Goal: Task Accomplishment & Management: Manage account settings

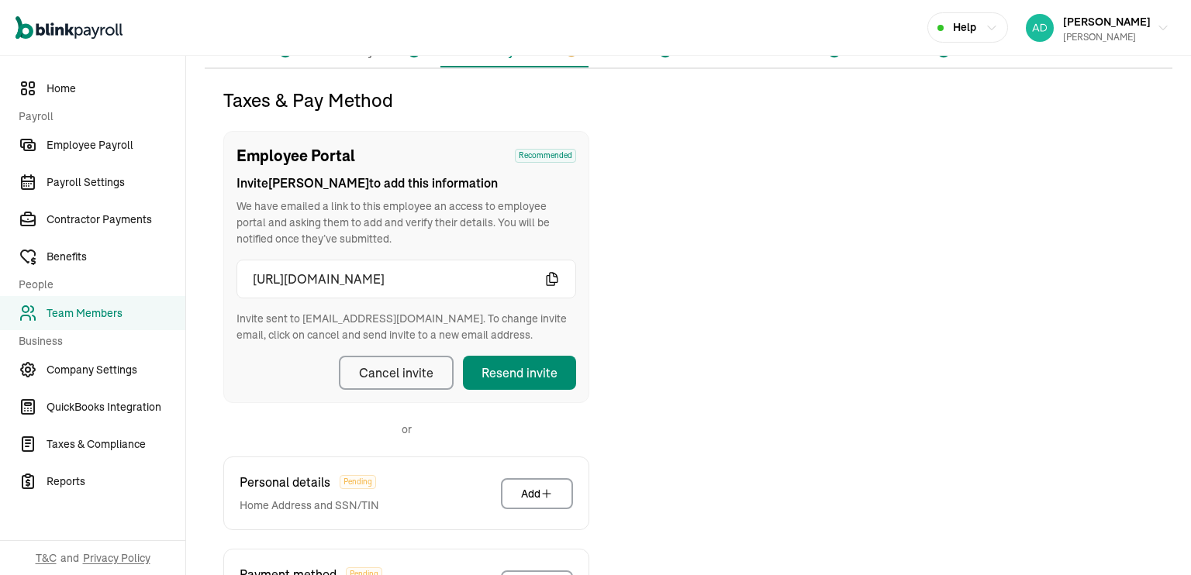
scroll to position [183, 0]
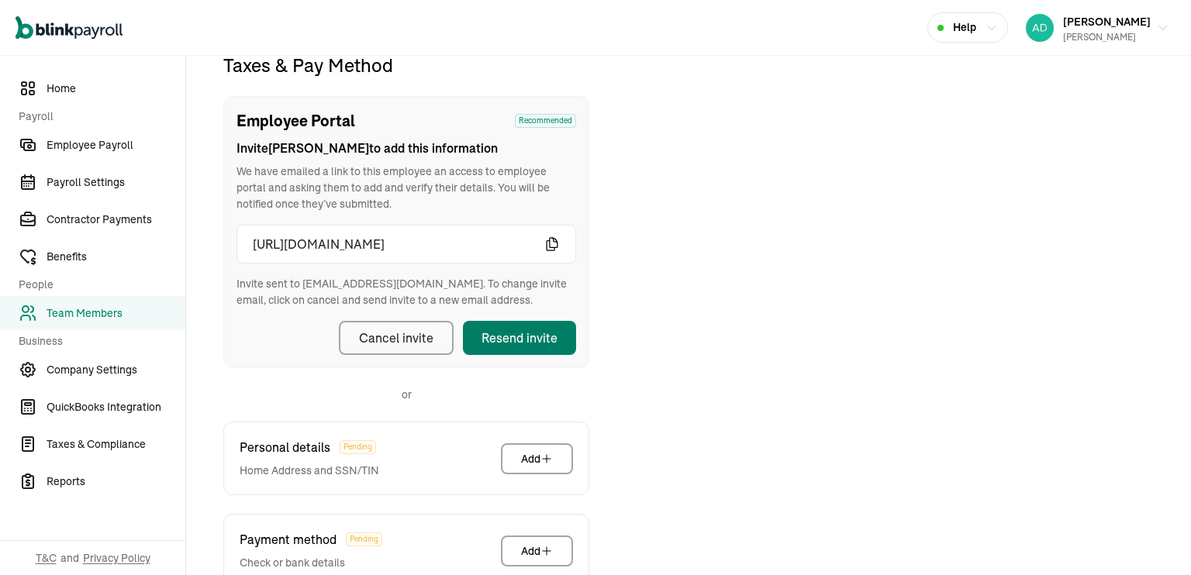
click at [537, 330] on div "Resend invite" at bounding box center [520, 338] width 76 height 19
click at [737, 359] on div "Taxes & Pay Method Employee Portal Recommended Invite Yanitza to add this infor…" at bounding box center [689, 401] width 968 height 696
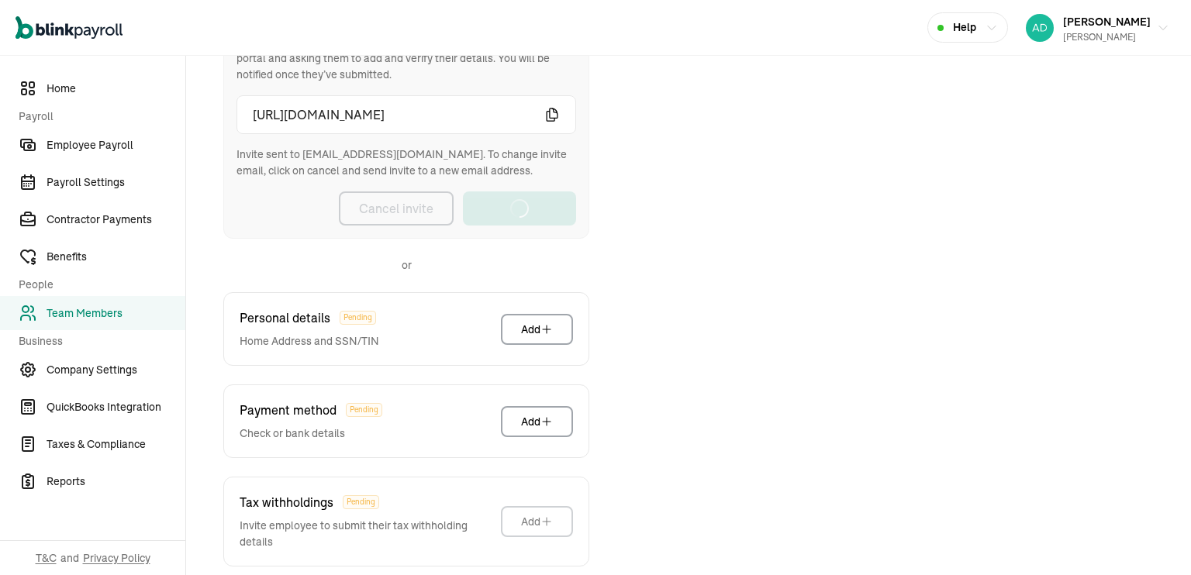
scroll to position [321, 0]
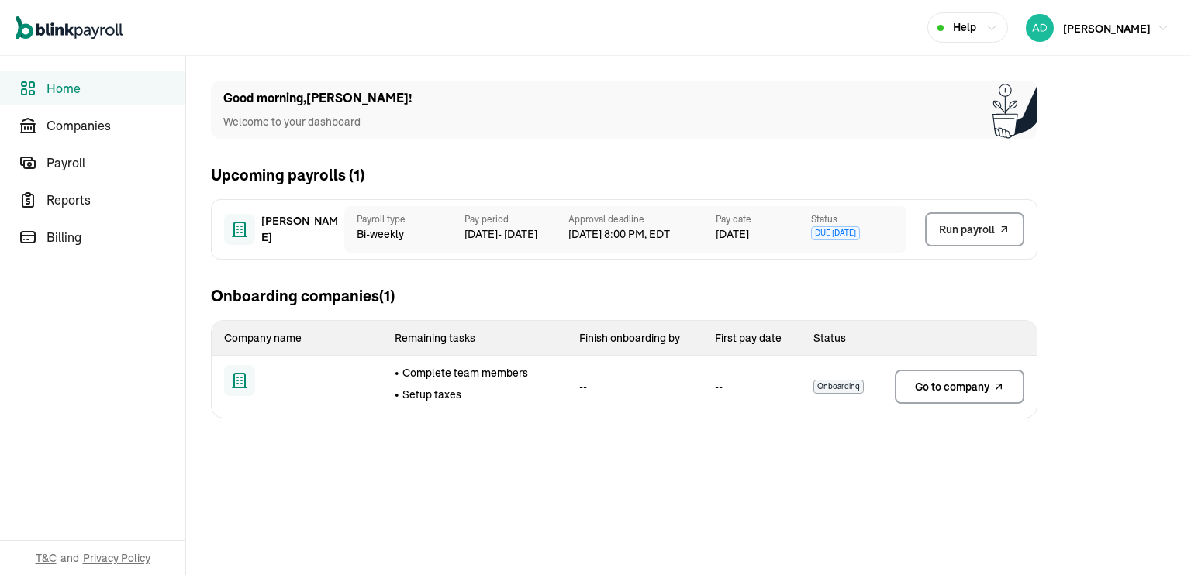
click at [353, 221] on div "Payroll type Bi-weekly" at bounding box center [398, 229] width 108 height 47
click at [288, 236] on span "CURT READ" at bounding box center [300, 229] width 78 height 33
click at [83, 119] on span "Companies" at bounding box center [116, 125] width 139 height 19
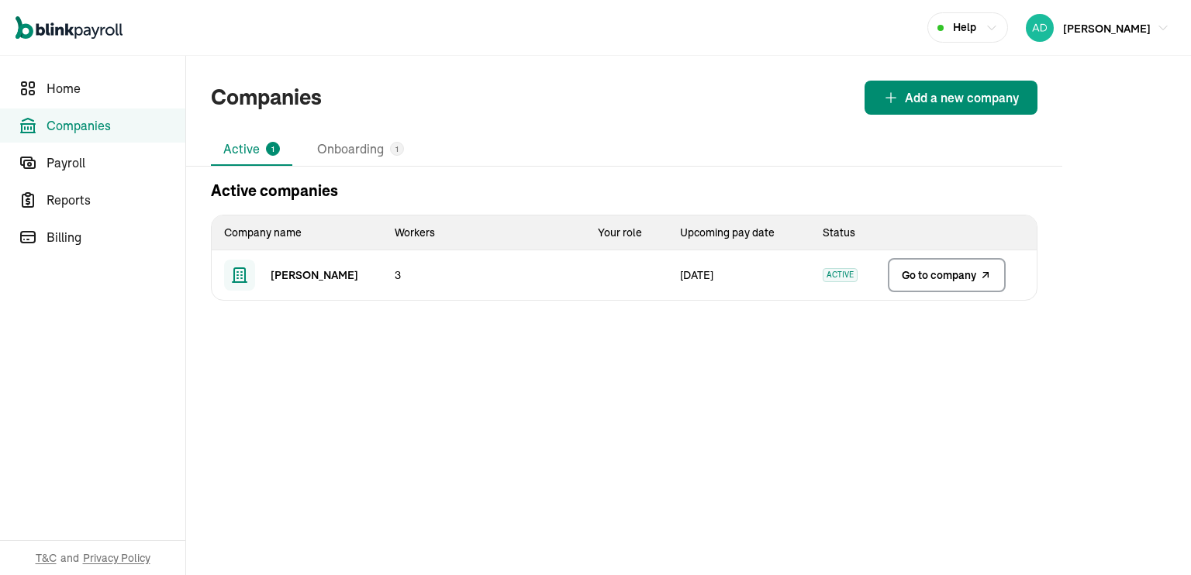
click at [909, 277] on span "Go to company" at bounding box center [939, 276] width 74 height 16
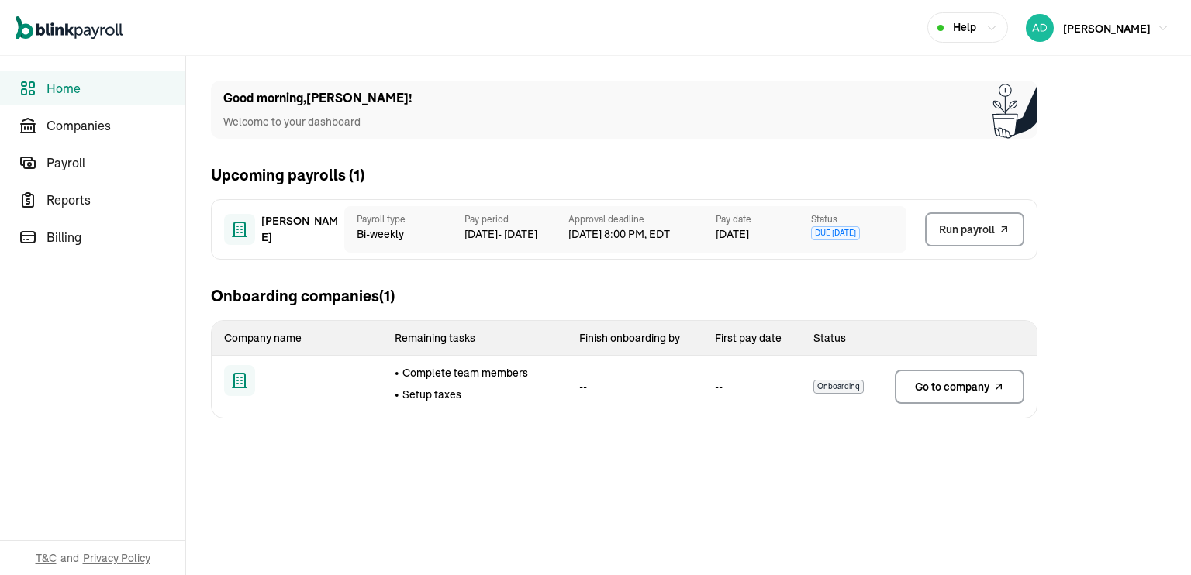
click at [353, 221] on div "Payroll type Bi-weekly" at bounding box center [398, 229] width 108 height 47
click at [288, 236] on span "[PERSON_NAME]" at bounding box center [300, 229] width 78 height 33
click at [83, 119] on span "Companies" at bounding box center [116, 125] width 139 height 19
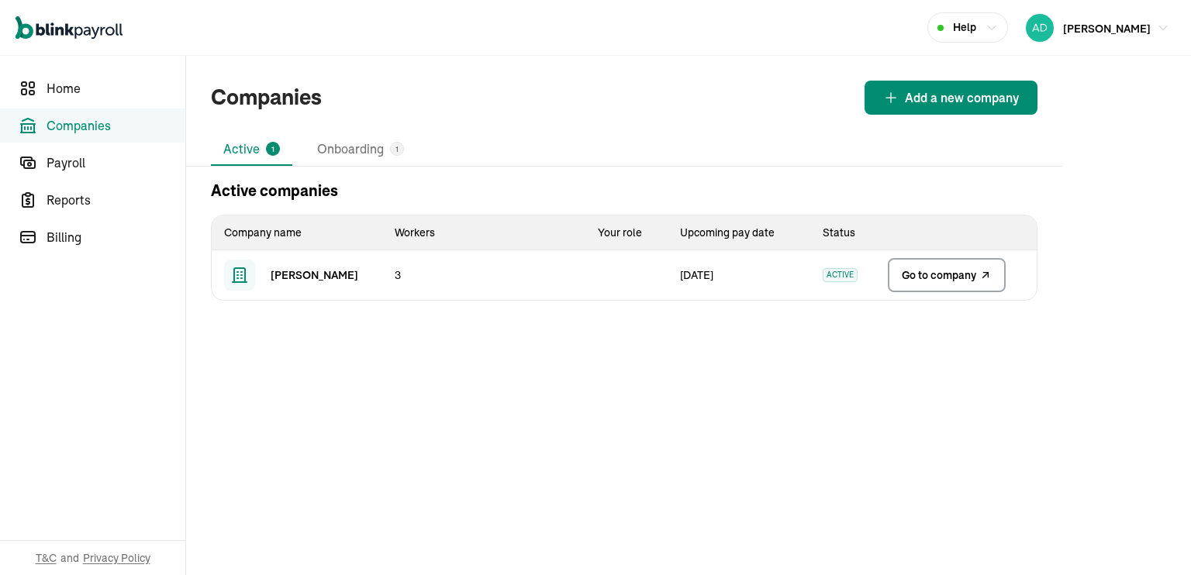
click at [909, 277] on span "Go to company" at bounding box center [939, 276] width 74 height 16
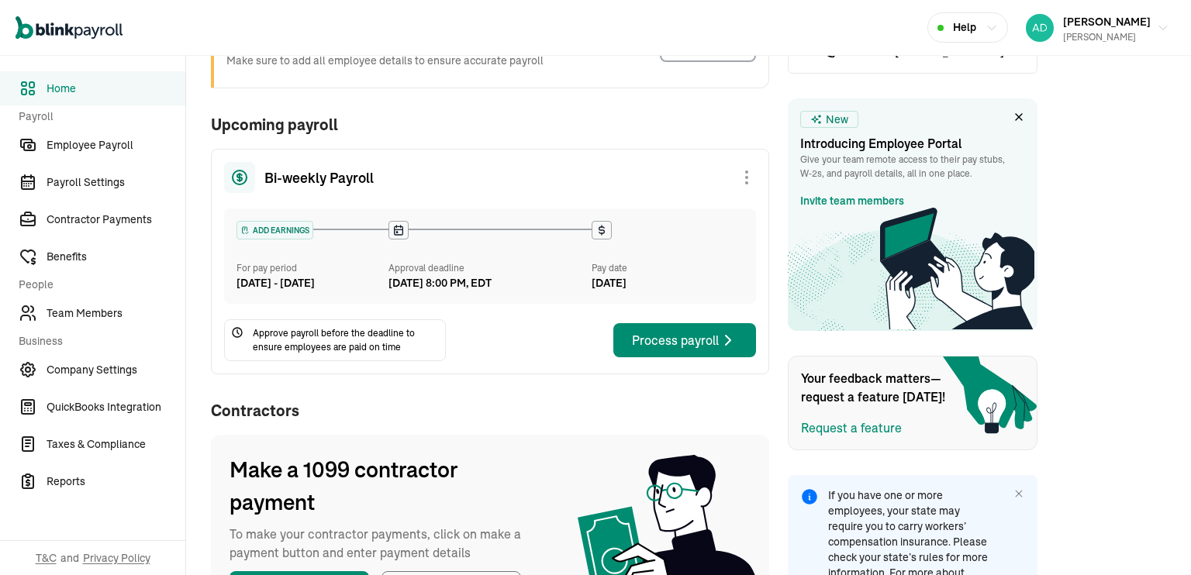
scroll to position [165, 0]
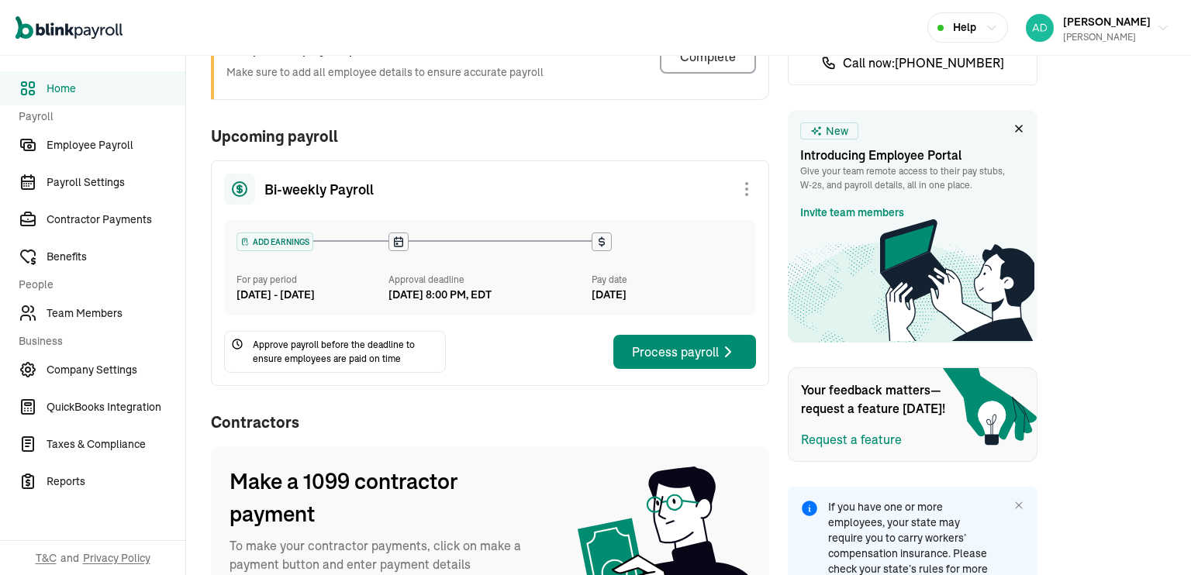
click at [718, 85] on div "Complete employees profiles Make sure to add all employee details to ensure acc…" at bounding box center [490, 63] width 558 height 72
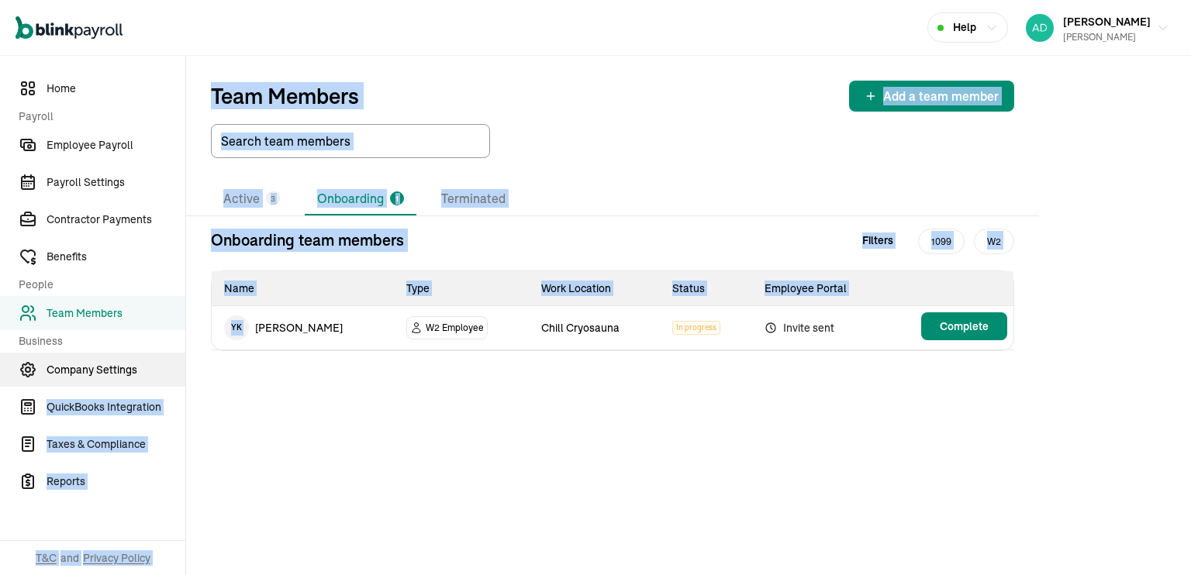
drag, startPoint x: 251, startPoint y: 346, endPoint x: 155, endPoint y: 378, distance: 101.3
click at [155, 378] on div "Home Payroll Employee Payroll Payroll Settings Contractor Payments Benefits Peo…" at bounding box center [595, 316] width 1191 height 520
click at [496, 506] on div "Team Members Add a team member Active 3 Onboarding 1 Terminated Onboarding team…" at bounding box center [688, 316] width 1005 height 520
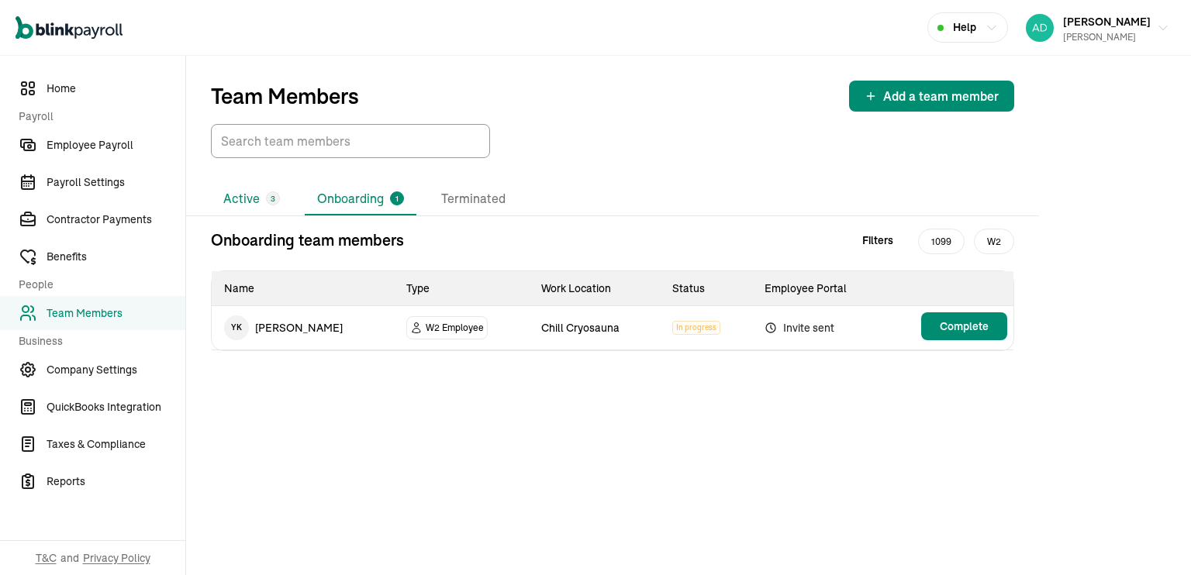
click at [243, 196] on li "Active 3" at bounding box center [251, 199] width 81 height 33
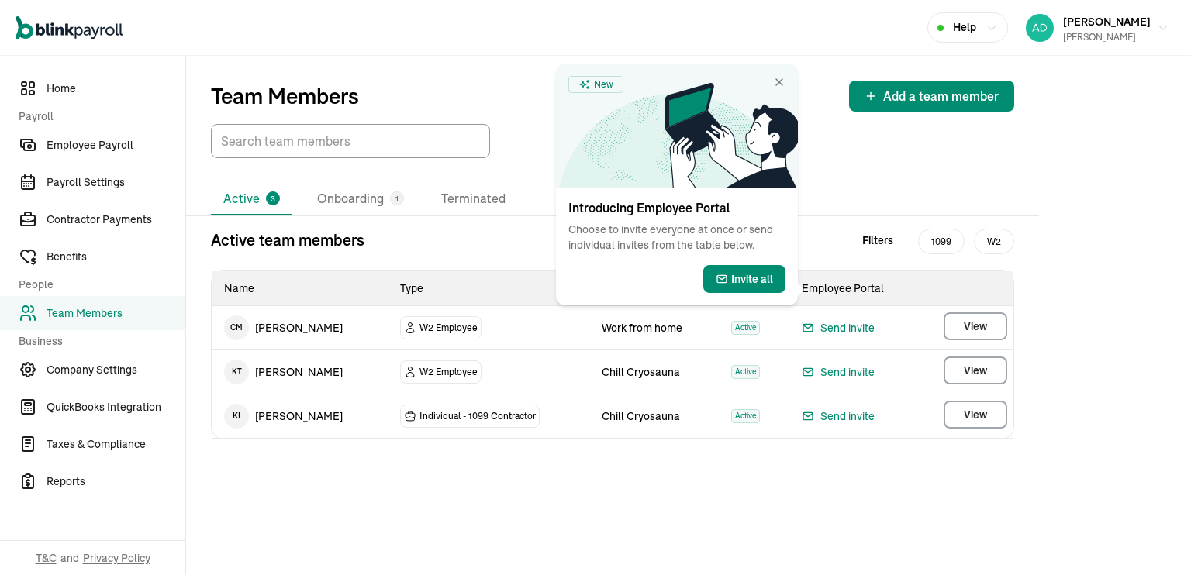
click at [1086, 212] on div "Team Members Add a team member Active 3 Onboarding 1 Terminated Active team mem…" at bounding box center [688, 316] width 1005 height 520
click at [778, 83] on icon at bounding box center [731, 135] width 133 height 105
click at [775, 84] on icon at bounding box center [731, 135] width 133 height 105
click at [998, 20] on div "Help" at bounding box center [967, 27] width 60 height 16
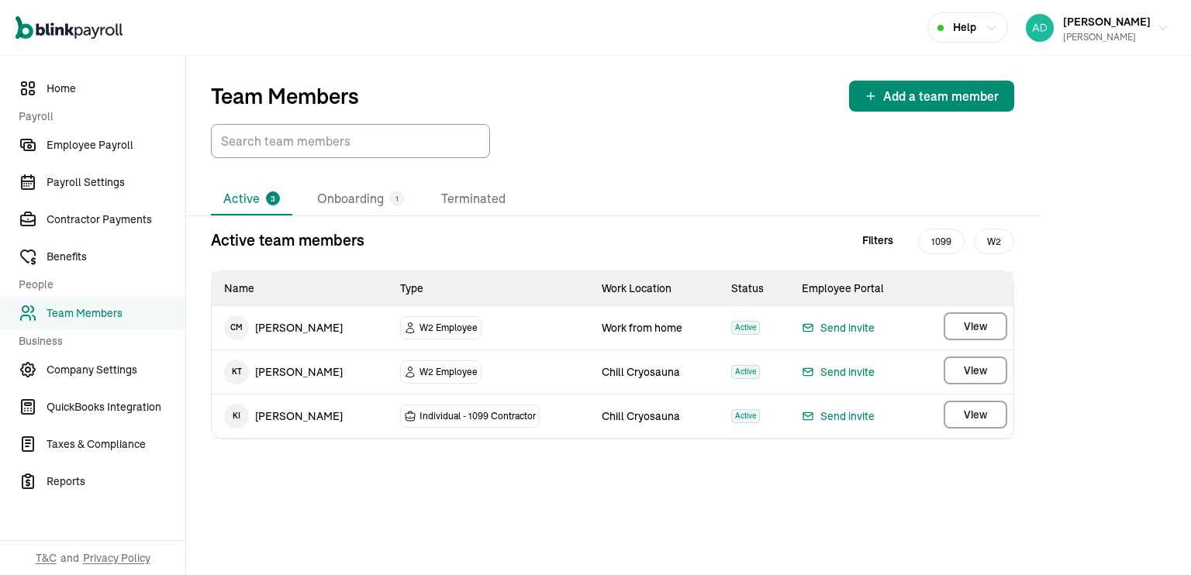
click at [1098, 283] on div "Team Members Add a team member Active 3 Onboarding 1 Terminated Active team mem…" at bounding box center [688, 316] width 1005 height 520
click at [998, 30] on div "Help" at bounding box center [967, 27] width 60 height 16
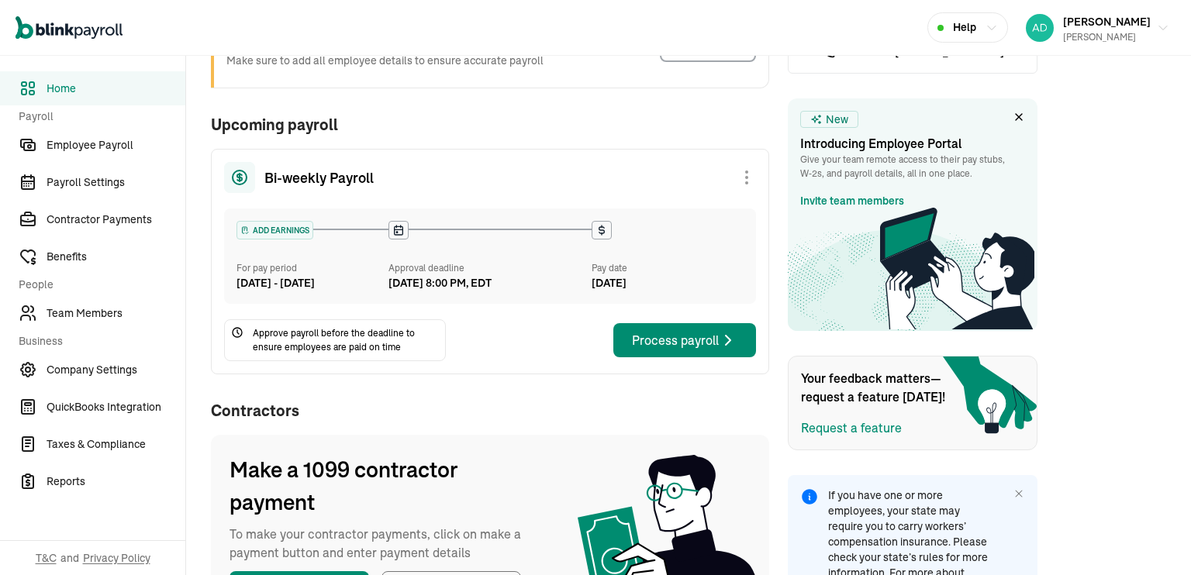
scroll to position [165, 0]
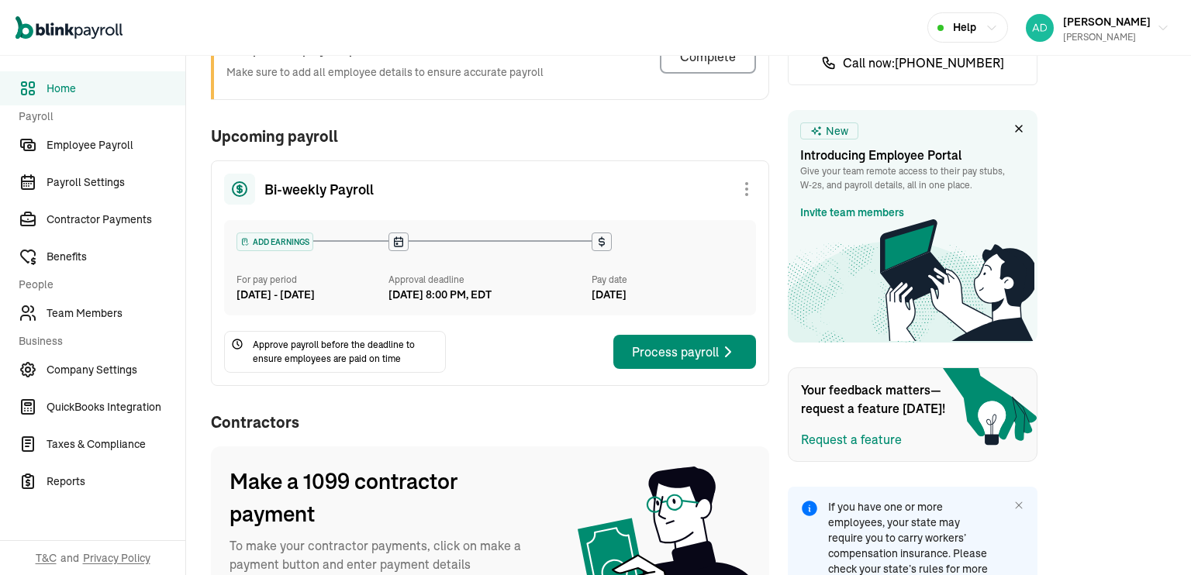
click at [718, 85] on div "Complete employees profiles Make sure to add all employee details to ensure acc…" at bounding box center [490, 63] width 558 height 72
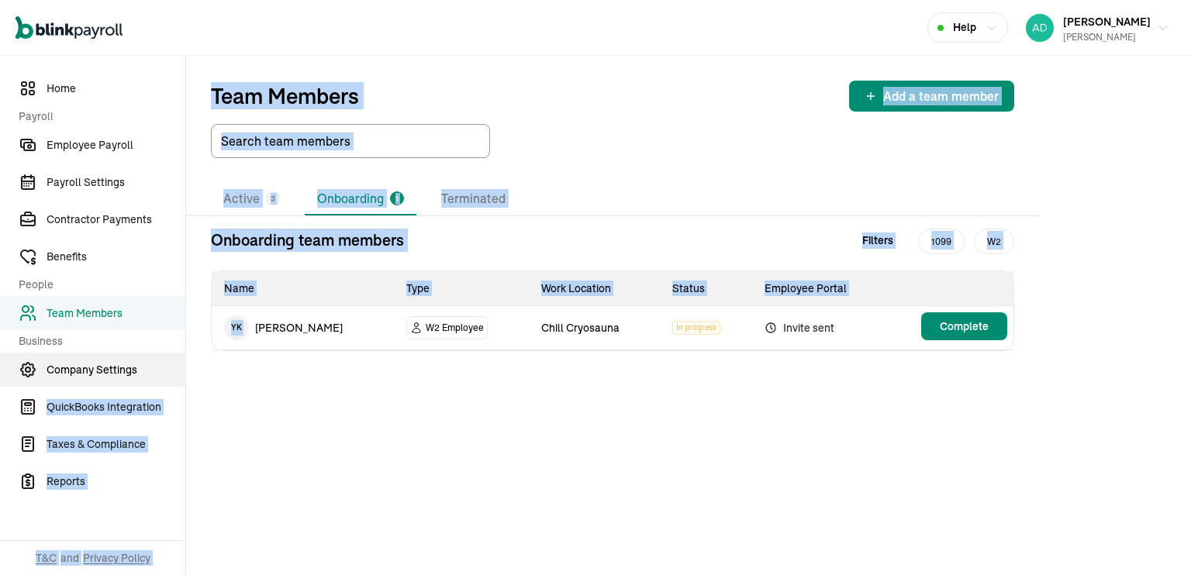
drag, startPoint x: 251, startPoint y: 346, endPoint x: 155, endPoint y: 378, distance: 101.3
click at [155, 378] on div "Home Payroll Employee Payroll Payroll Settings Contractor Payments Benefits Peo…" at bounding box center [595, 316] width 1191 height 520
click at [496, 506] on div "Team Members Add a team member Active 3 Onboarding 1 Terminated Onboarding team…" at bounding box center [688, 316] width 1005 height 520
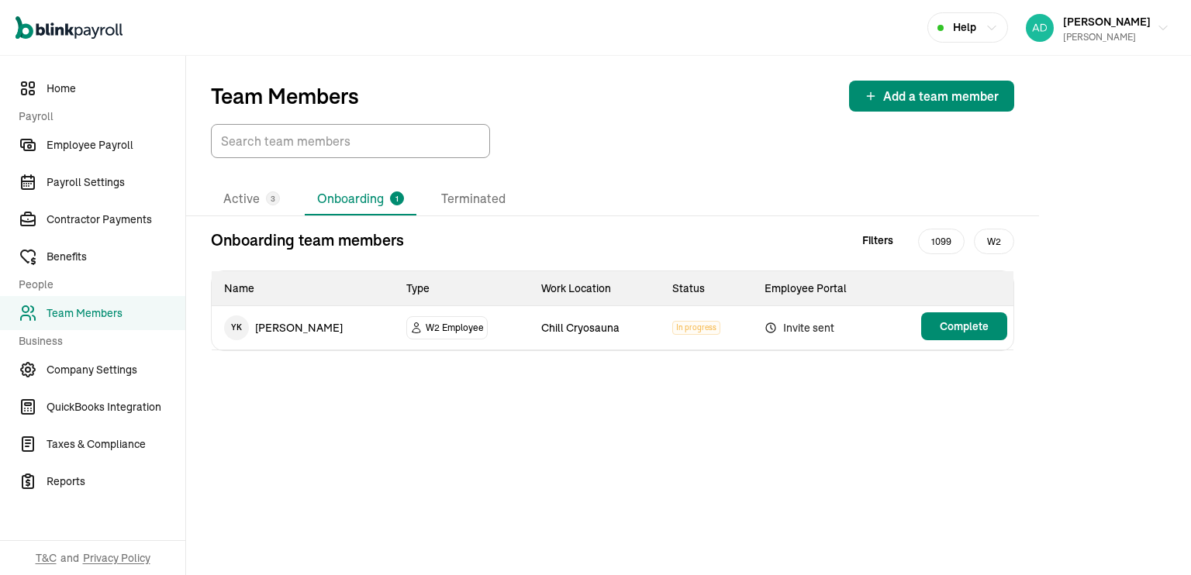
click at [243, 196] on li "Active 3" at bounding box center [251, 199] width 81 height 33
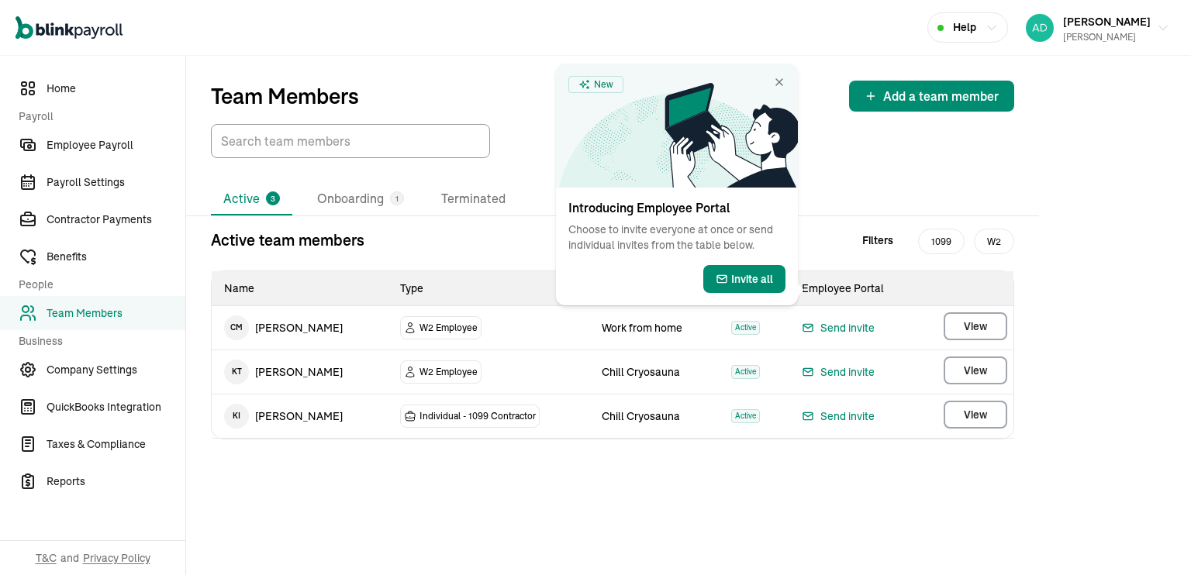
click at [1086, 212] on div "Team Members Add a team member Active 3 Onboarding 1 Terminated Active team mem…" at bounding box center [688, 316] width 1005 height 520
click at [778, 83] on icon at bounding box center [731, 135] width 133 height 105
click at [775, 84] on icon at bounding box center [731, 135] width 133 height 105
click at [998, 20] on div "Help" at bounding box center [967, 27] width 60 height 16
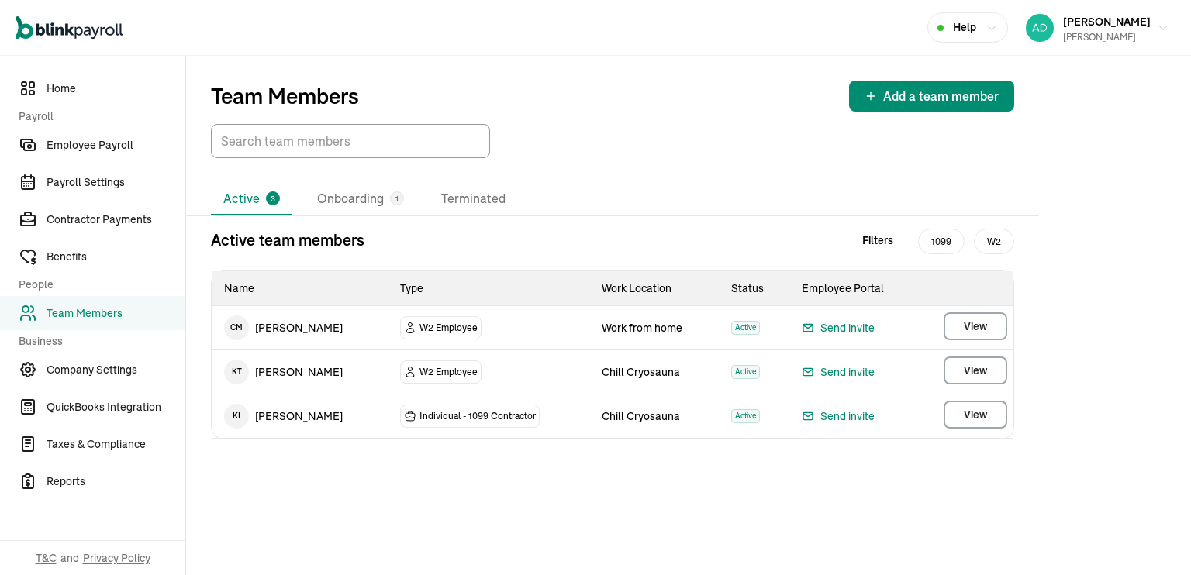
click at [1098, 283] on div "Team Members Add a team member Active 3 Onboarding 1 Terminated Active team mem…" at bounding box center [688, 316] width 1005 height 520
click at [998, 30] on div "Help" at bounding box center [967, 27] width 60 height 16
